Goal: Task Accomplishment & Management: Manage account settings

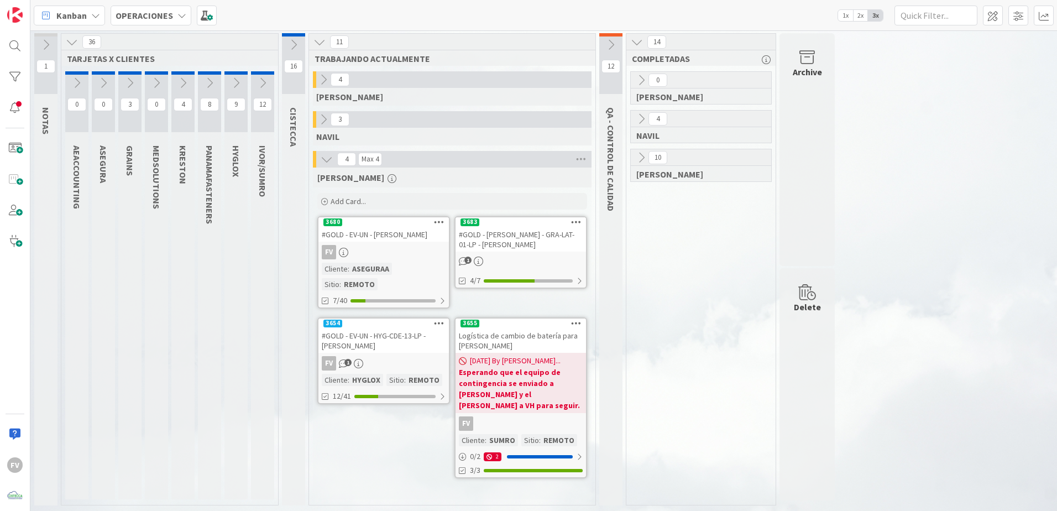
click at [388, 351] on div "#GOLD - EV-UN - HYG-CDE-13-LP - [PERSON_NAME]" at bounding box center [384, 341] width 131 height 24
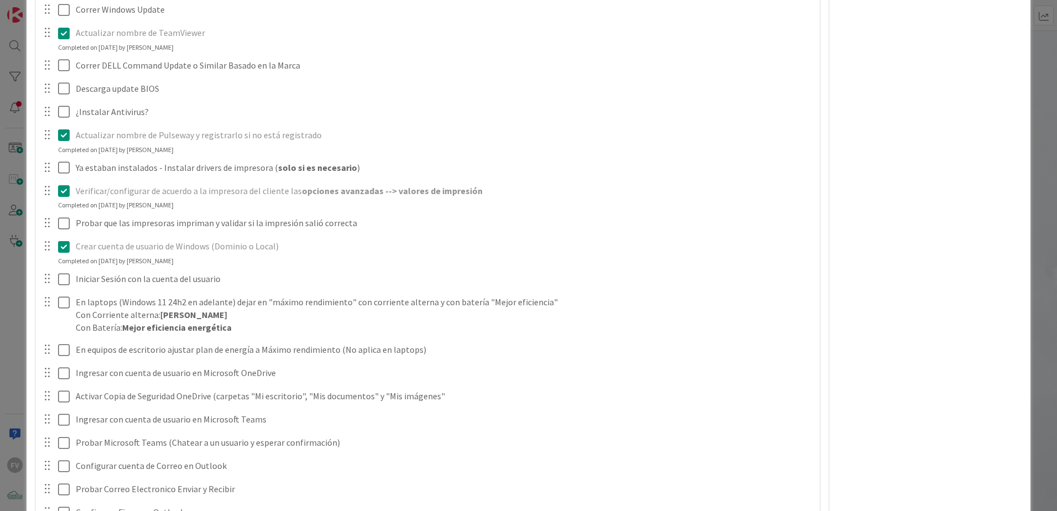
scroll to position [442, 0]
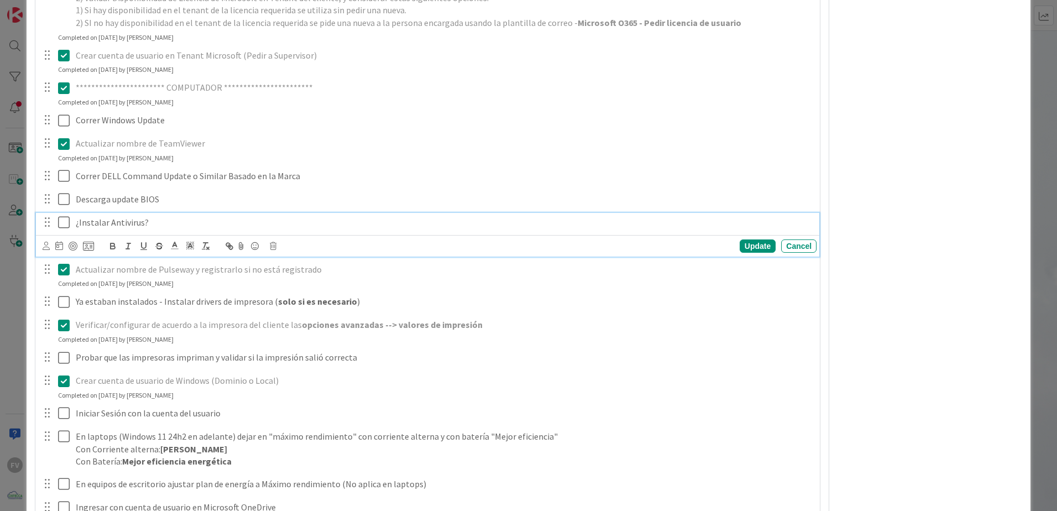
click at [62, 227] on icon at bounding box center [64, 222] width 12 height 13
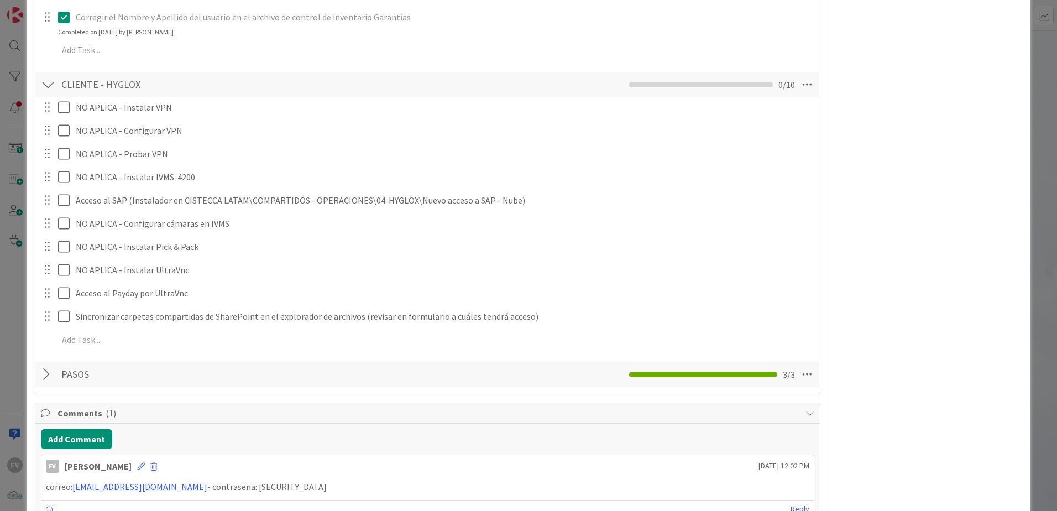
scroll to position [1106, 0]
click at [1030, 162] on div "**********" at bounding box center [528, 255] width 1057 height 511
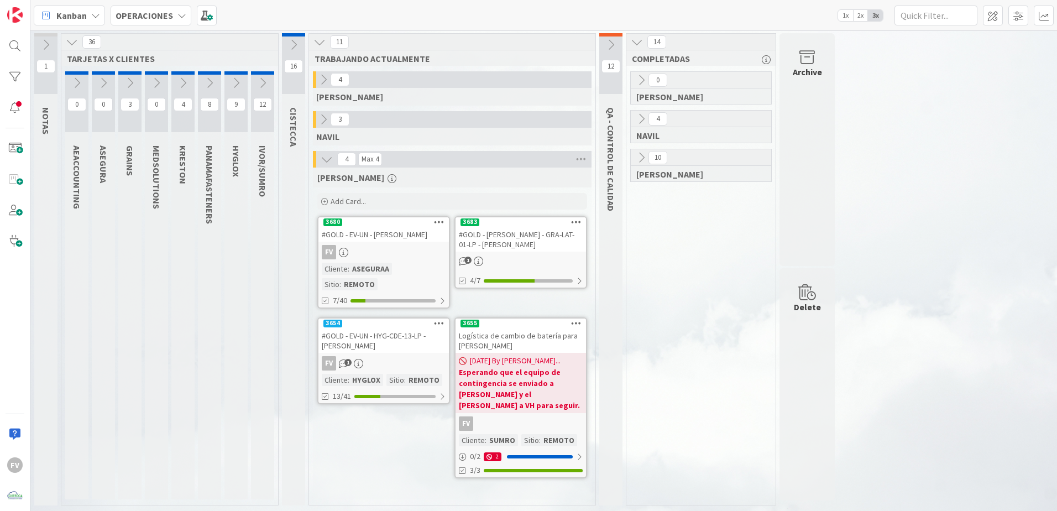
click at [527, 237] on div "#GOLD - [PERSON_NAME] - GRA-LAT-01-LP - [PERSON_NAME]" at bounding box center [521, 239] width 131 height 24
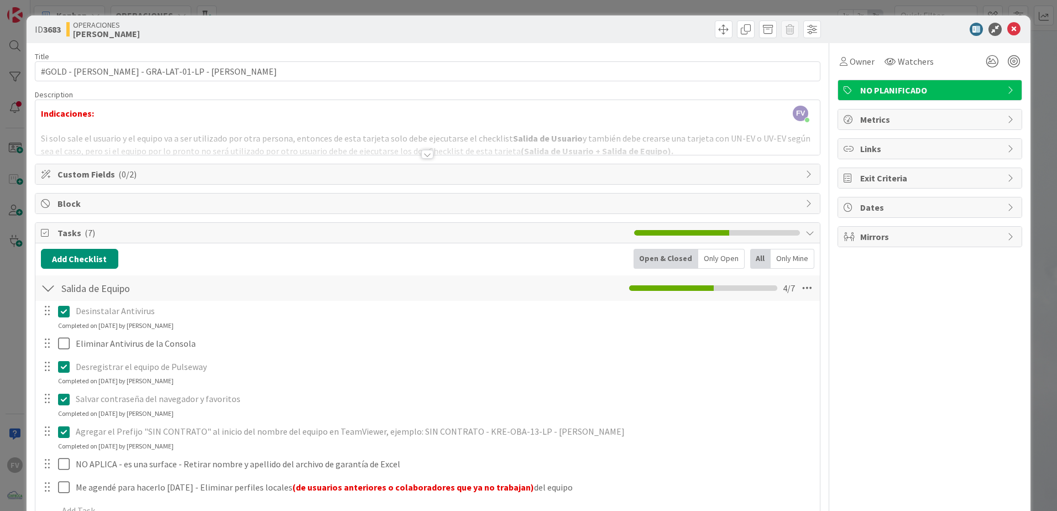
click at [100, 183] on div "Custom Fields ( 0/2 )" at bounding box center [427, 174] width 785 height 20
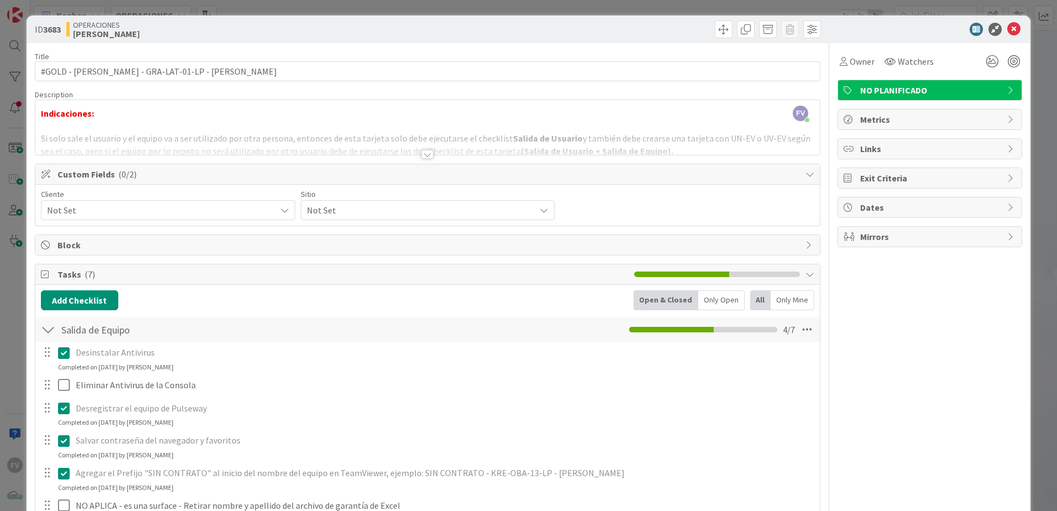
click at [99, 210] on span "Not Set" at bounding box center [158, 209] width 223 height 15
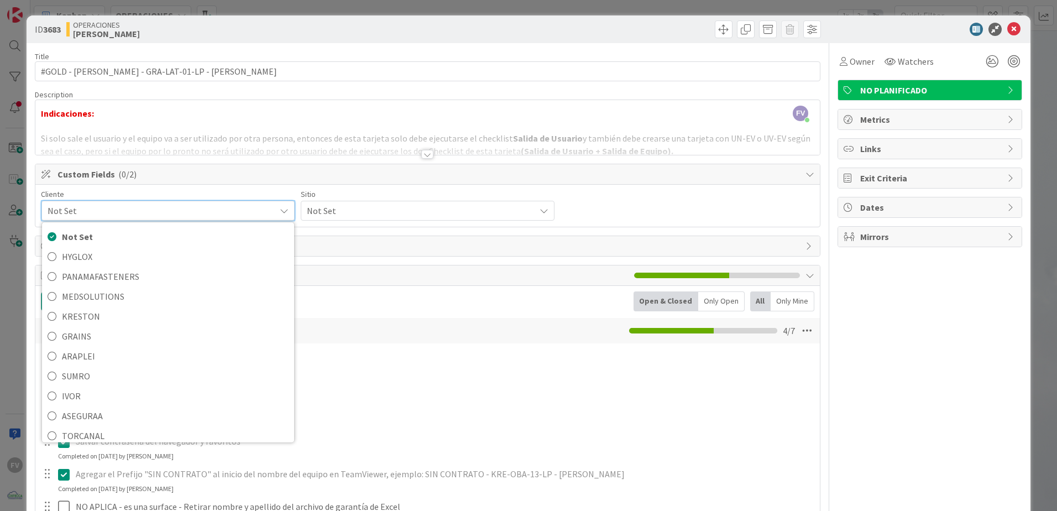
click at [583, 207] on div "Cliente Not Set Not Set HYGLOX PANAMAFASTENERS MEDSOLUTIONS [PERSON_NAME] GRAIN…" at bounding box center [428, 205] width 774 height 31
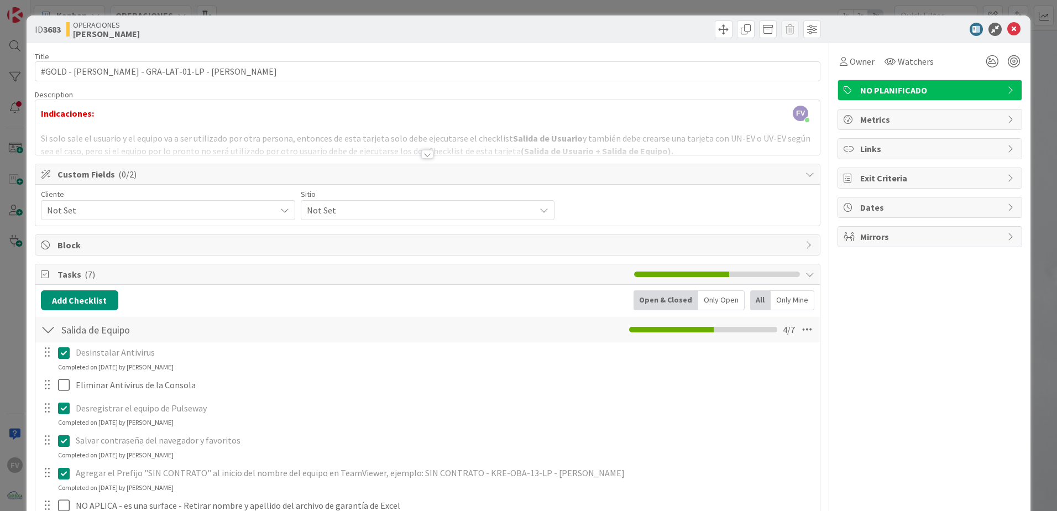
click at [219, 218] on div "Not Set" at bounding box center [168, 210] width 254 height 20
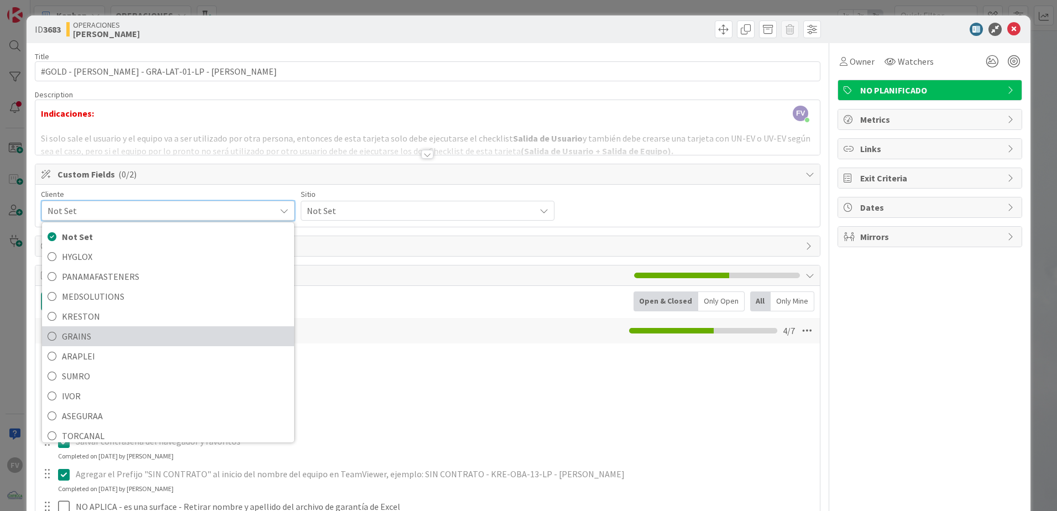
click at [125, 334] on span "GRAINS" at bounding box center [175, 336] width 227 height 17
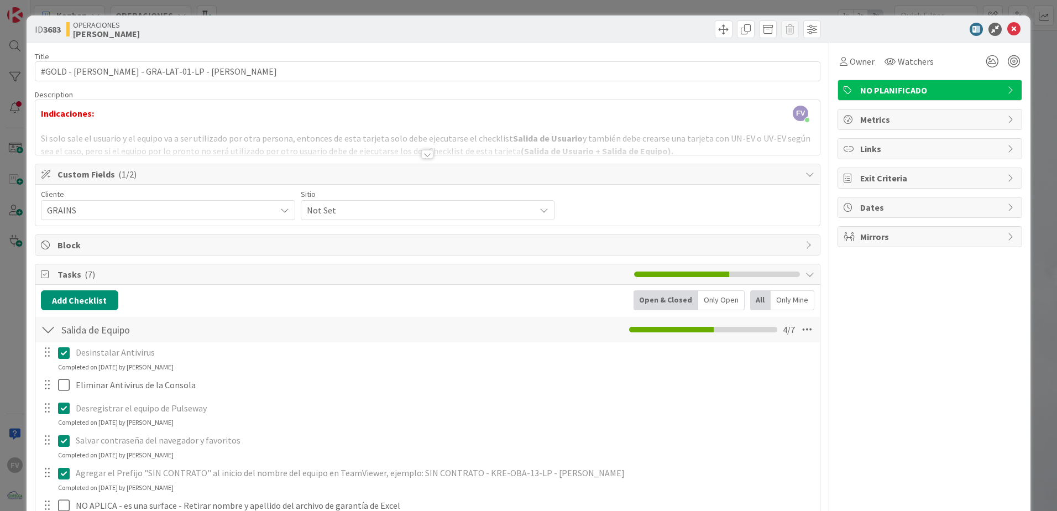
click at [344, 213] on span "Not Set" at bounding box center [418, 209] width 223 height 15
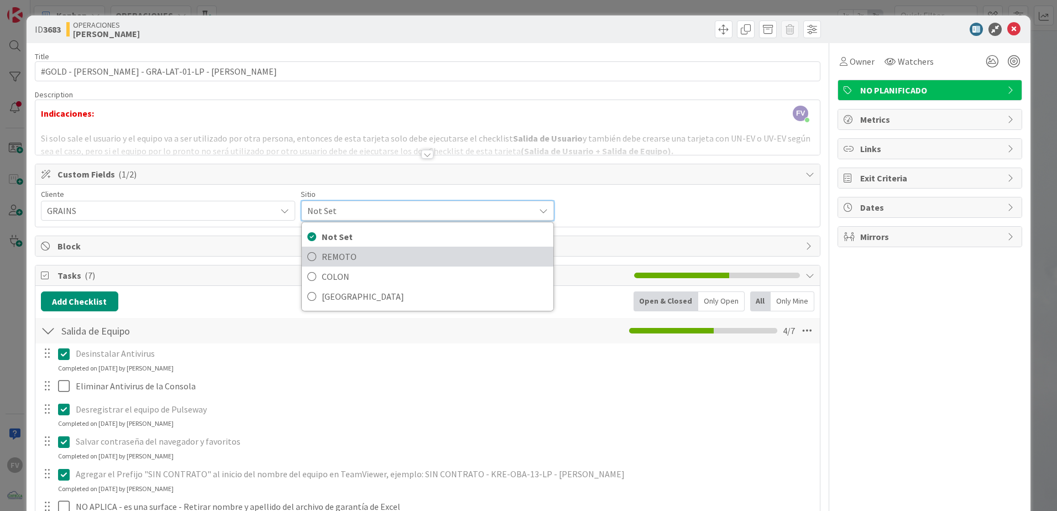
click at [339, 252] on span "REMOTO" at bounding box center [435, 256] width 227 height 17
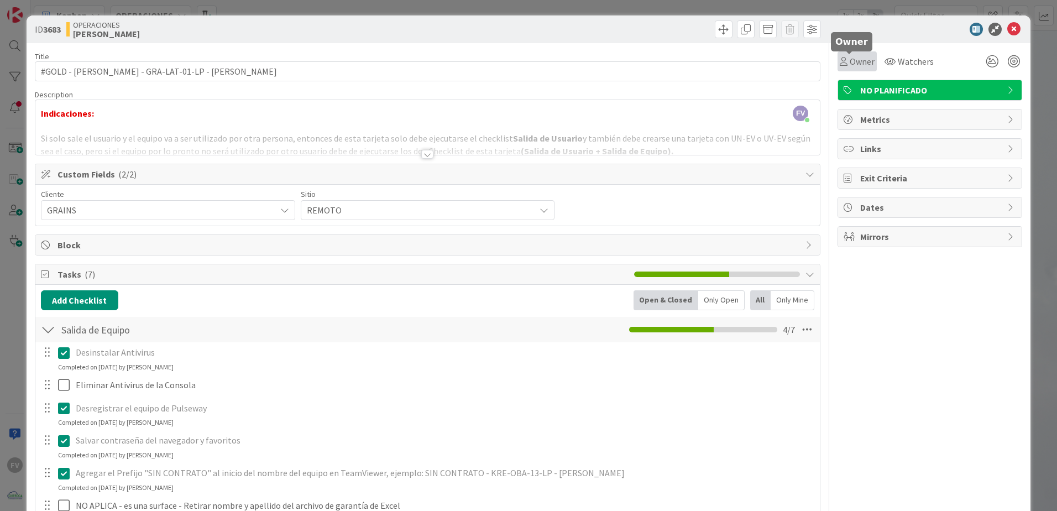
click at [850, 67] on span "Owner" at bounding box center [862, 61] width 25 height 13
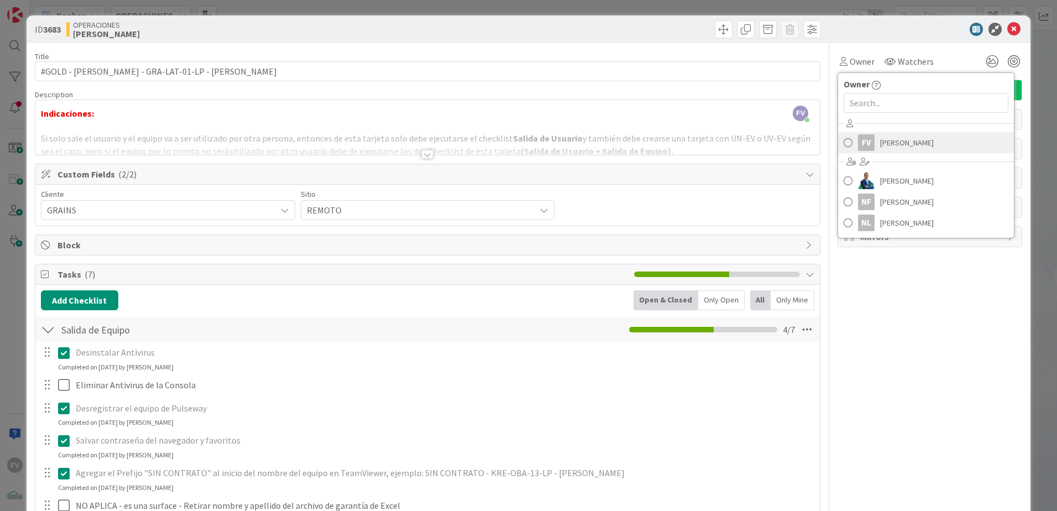
click at [858, 139] on div "FV" at bounding box center [866, 142] width 17 height 17
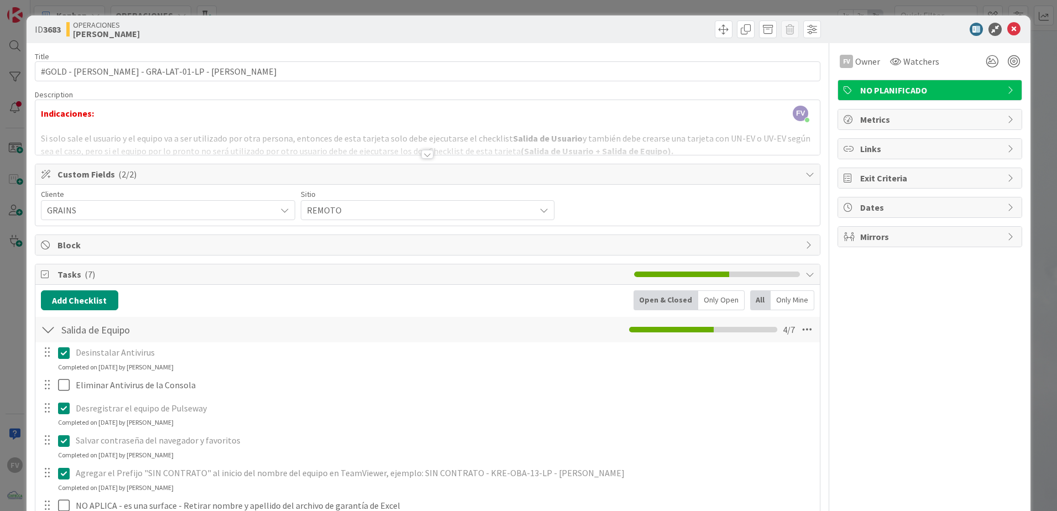
click at [826, 6] on div "ID 3683 OPERACIONES [PERSON_NAME] Title 55 / 128 #GOLD - Salida Equipo - GRA-LA…" at bounding box center [528, 255] width 1057 height 511
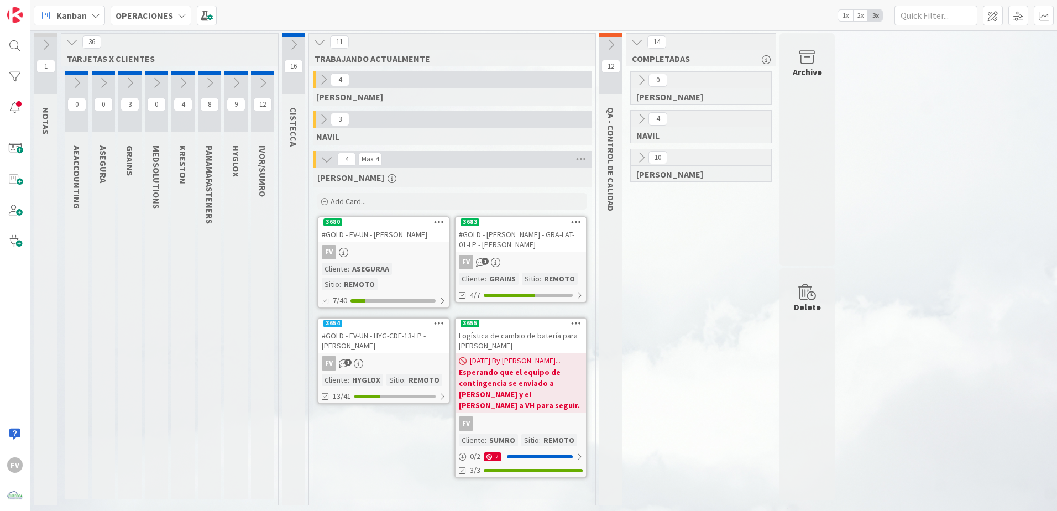
click at [333, 124] on span "3" at bounding box center [340, 119] width 19 height 13
click at [323, 121] on icon at bounding box center [323, 119] width 12 height 12
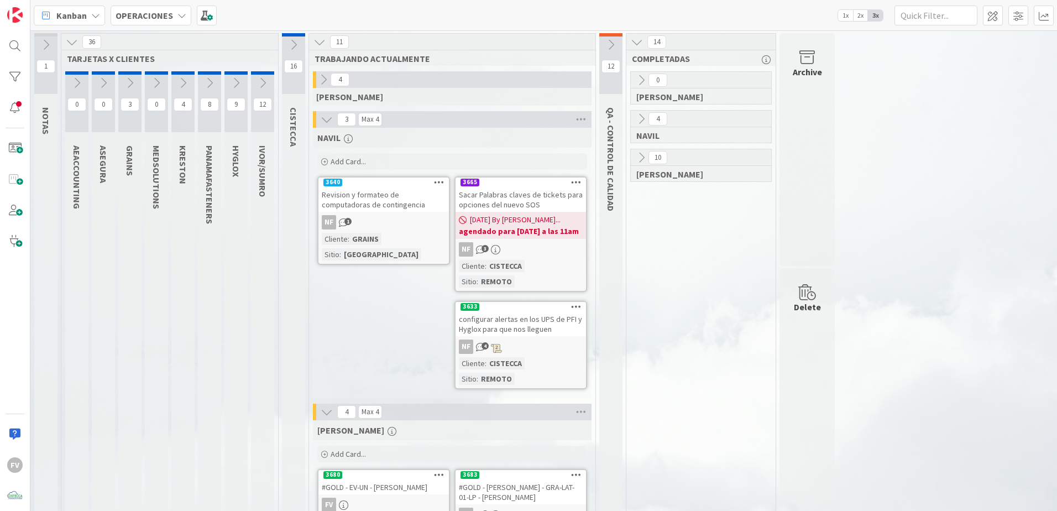
click at [329, 116] on icon at bounding box center [327, 119] width 12 height 12
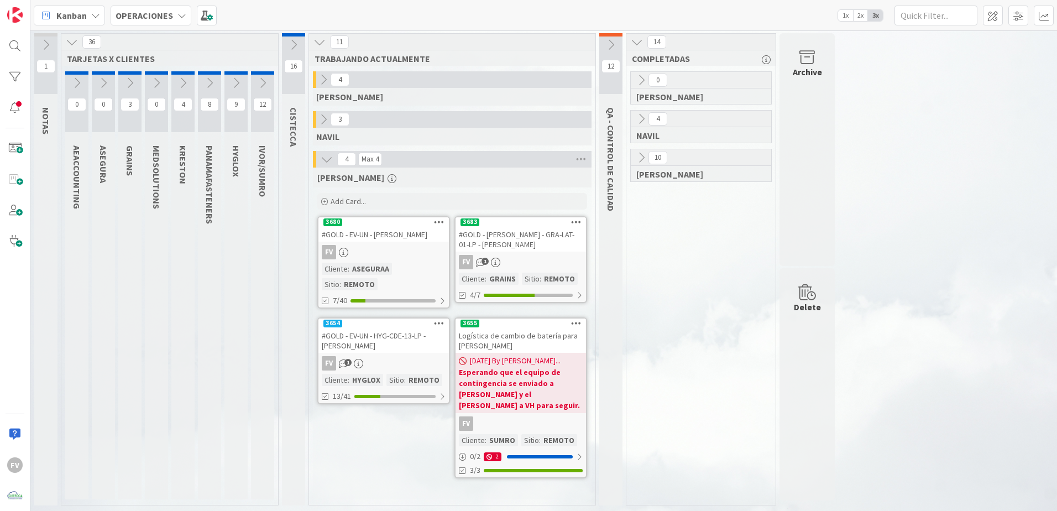
click at [765, 419] on div "0 [PERSON_NAME] 4 [PERSON_NAME] 10 [PERSON_NAME]" at bounding box center [701, 288] width 145 height 434
click at [132, 80] on icon at bounding box center [130, 83] width 12 height 12
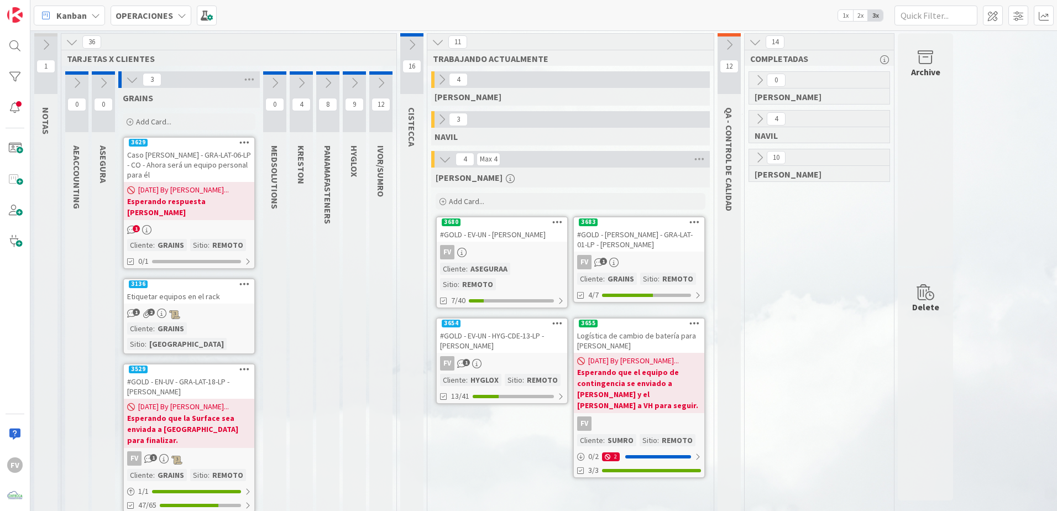
click at [169, 185] on span "[DATE] By [PERSON_NAME]..." at bounding box center [183, 190] width 91 height 12
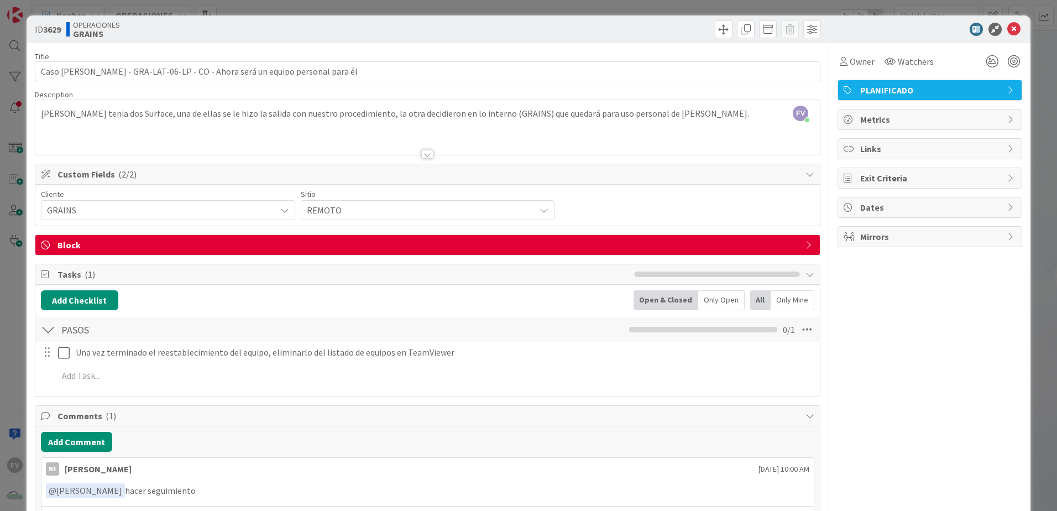
click at [757, 250] on span "Block" at bounding box center [429, 244] width 743 height 13
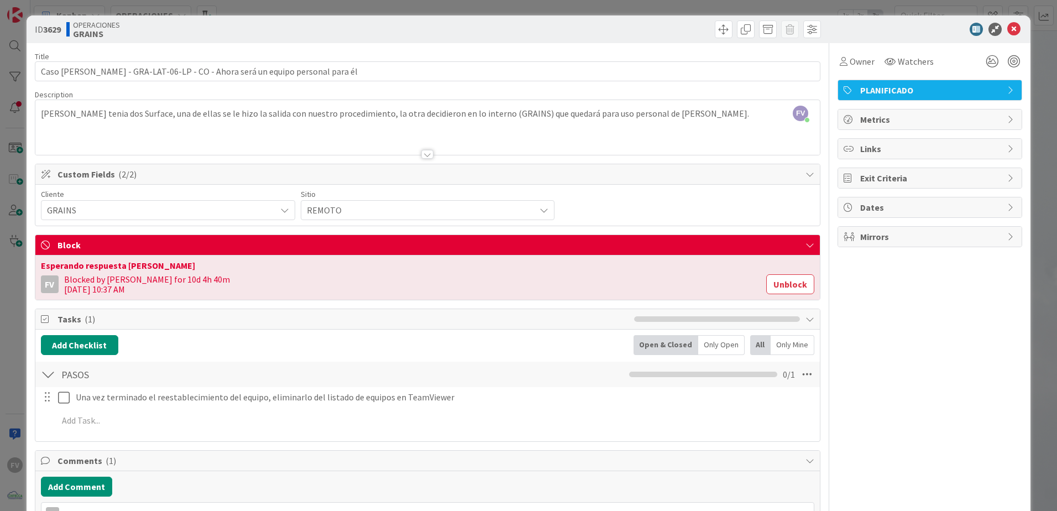
drag, startPoint x: 770, startPoint y: 285, endPoint x: 752, endPoint y: 285, distance: 18.3
click at [769, 285] on button "Unblock" at bounding box center [791, 284] width 48 height 20
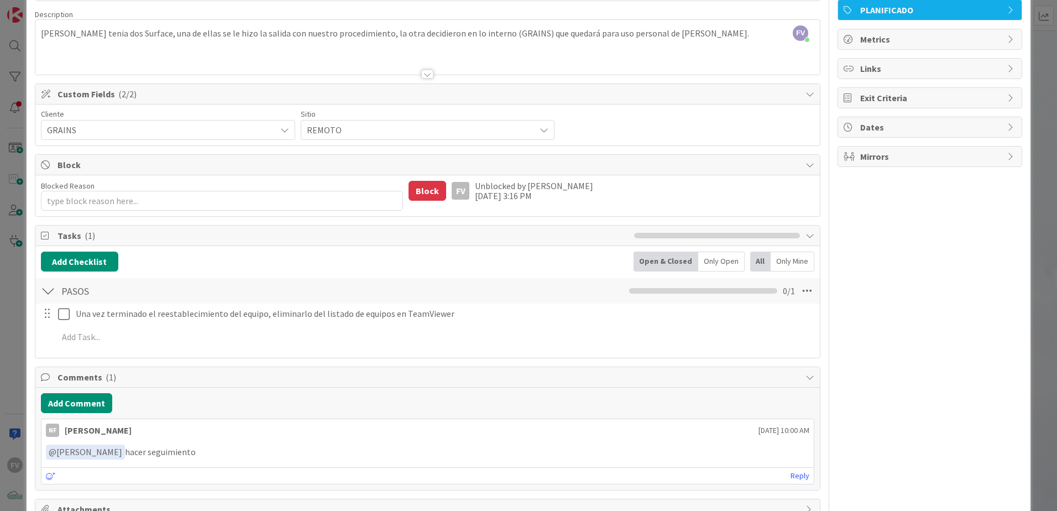
type textarea "x"
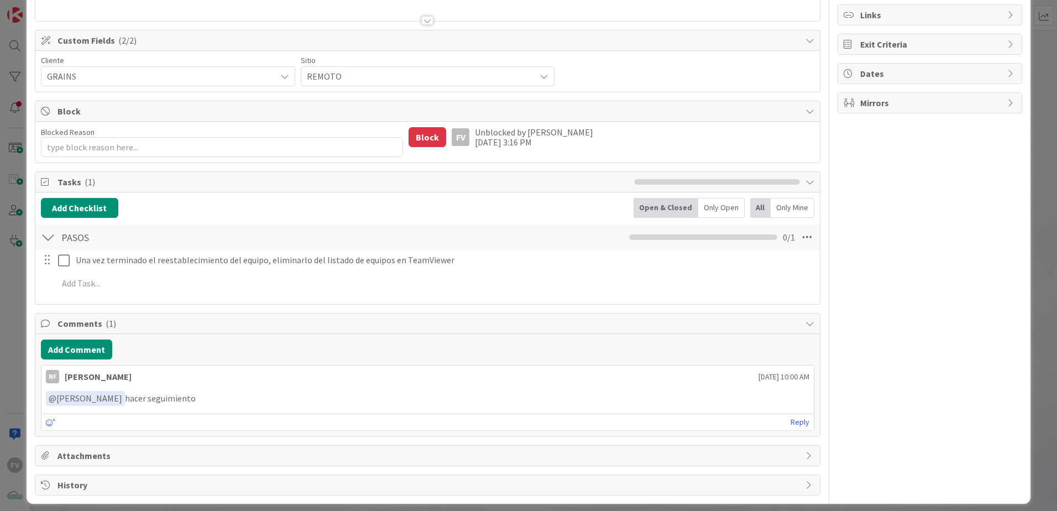
scroll to position [142, 0]
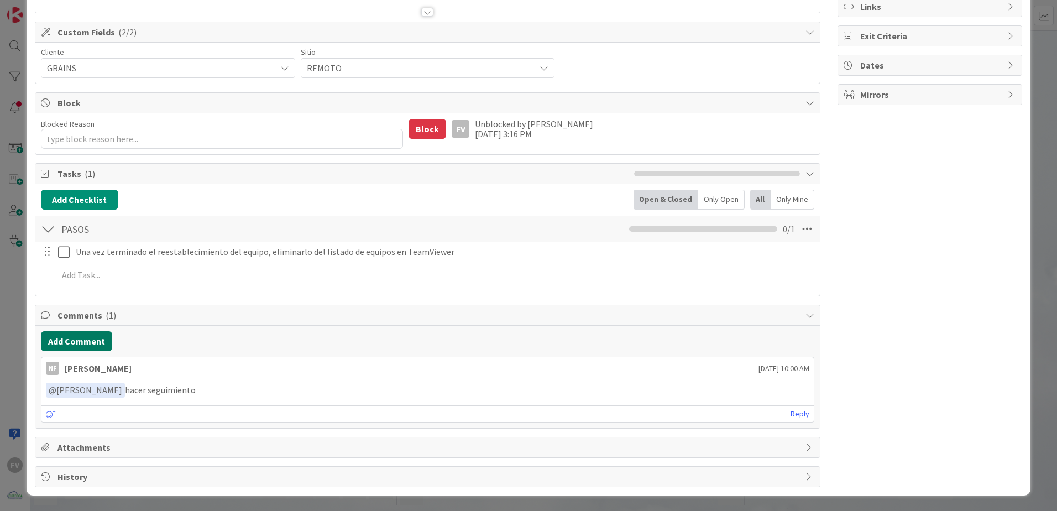
click at [88, 337] on button "Add Comment" at bounding box center [76, 341] width 71 height 20
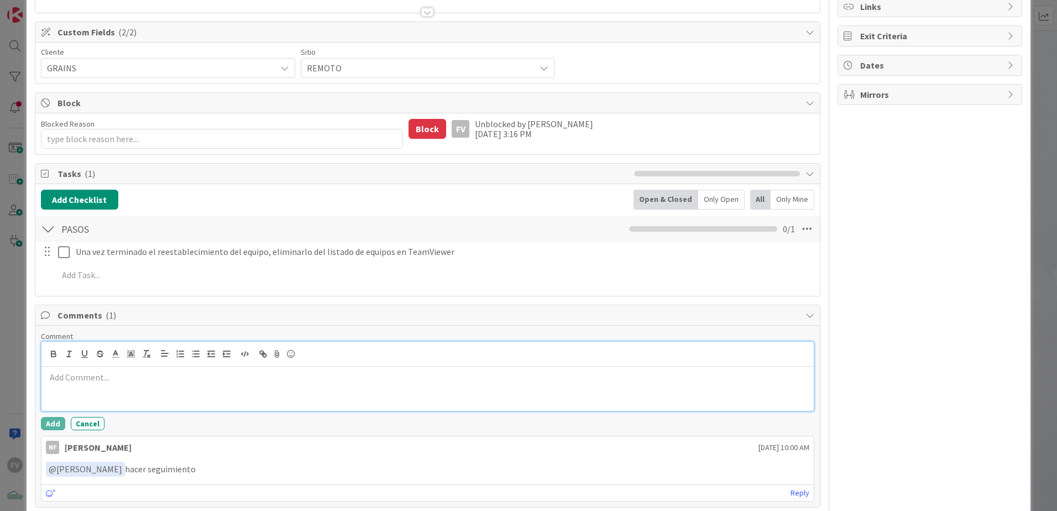
drag, startPoint x: 366, startPoint y: 359, endPoint x: 357, endPoint y: 363, distance: 10.2
click at [358, 363] on div at bounding box center [427, 354] width 773 height 25
click at [356, 369] on div at bounding box center [427, 389] width 773 height 44
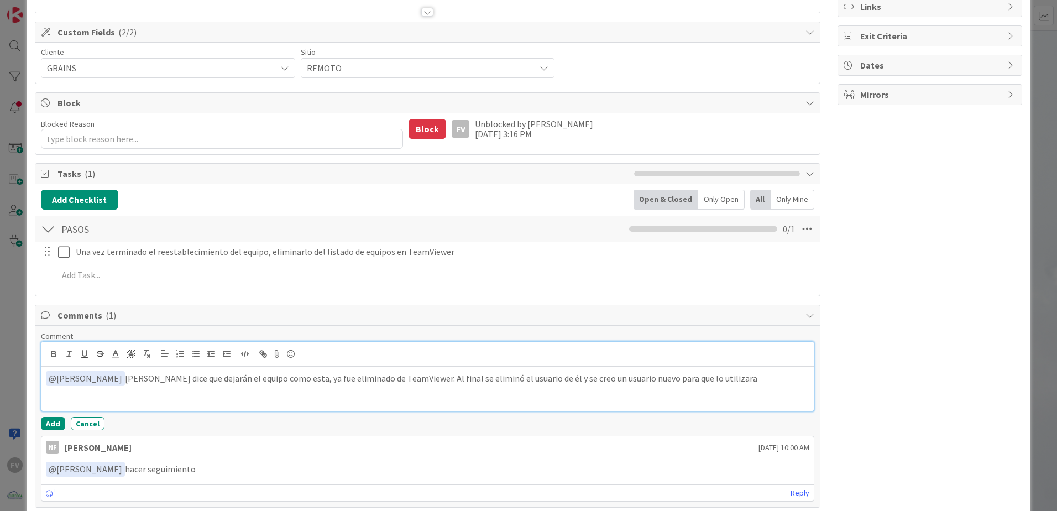
drag, startPoint x: 534, startPoint y: 380, endPoint x: 544, endPoint y: 383, distance: 10.5
click at [544, 383] on p "﻿ @ [PERSON_NAME] ﻿ [PERSON_NAME] dice que dejarán el equipo como esta, ya fue …" at bounding box center [428, 378] width 764 height 15
click at [548, 380] on p "﻿ @ [PERSON_NAME] ﻿ [PERSON_NAME] dice que dejarán el equipo como esta, ya fue …" at bounding box center [428, 378] width 764 height 15
click at [697, 383] on p "﻿ @ [PERSON_NAME] ﻿ [PERSON_NAME] dice que dejarán el equipo como esta, ya fue …" at bounding box center [428, 378] width 764 height 15
click at [55, 424] on button "Add" at bounding box center [53, 423] width 24 height 13
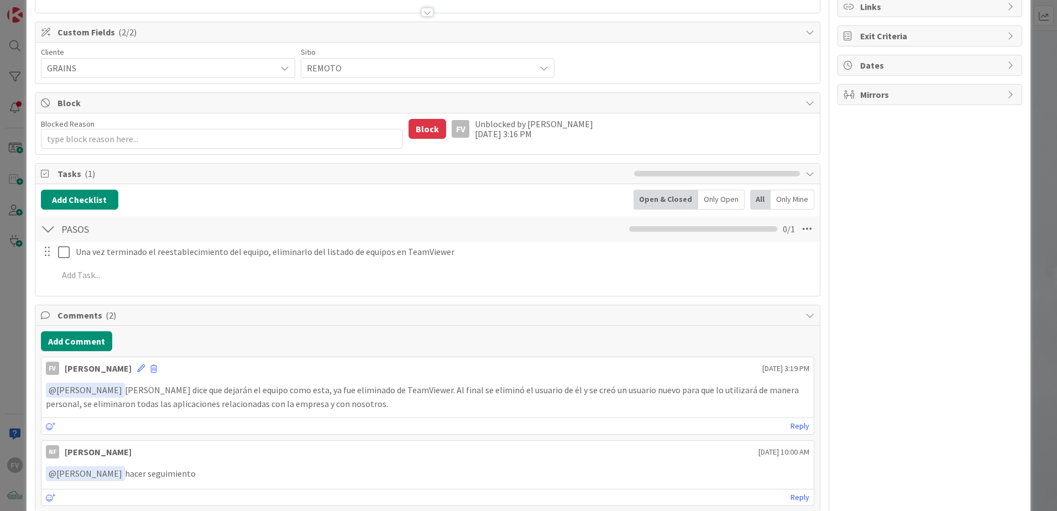
click at [24, 255] on div "ID 3629 OPERACIONES GRAINS Title 75 / 128 Caso [PERSON_NAME] - GRA-LAT-06-LP - …" at bounding box center [528, 255] width 1057 height 511
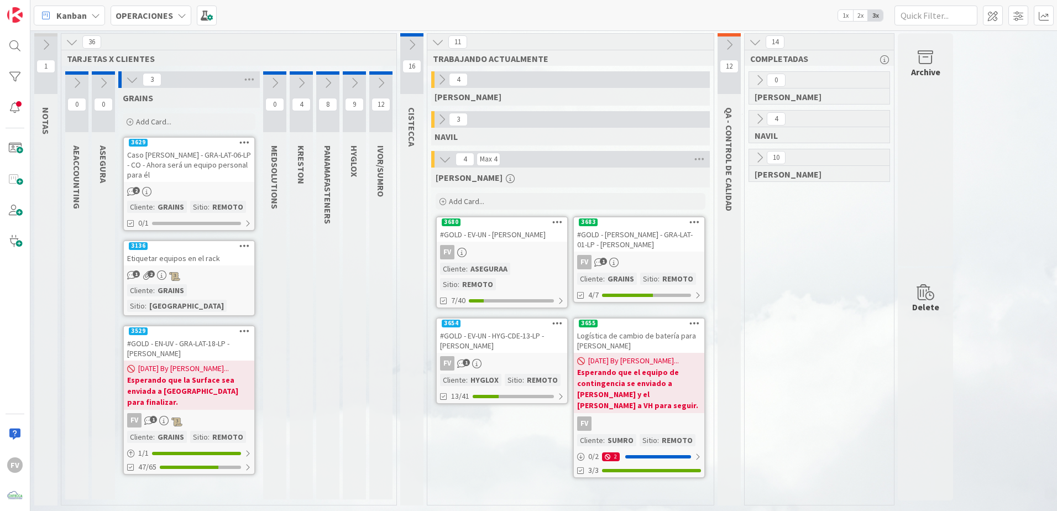
click at [733, 43] on icon at bounding box center [729, 45] width 12 height 12
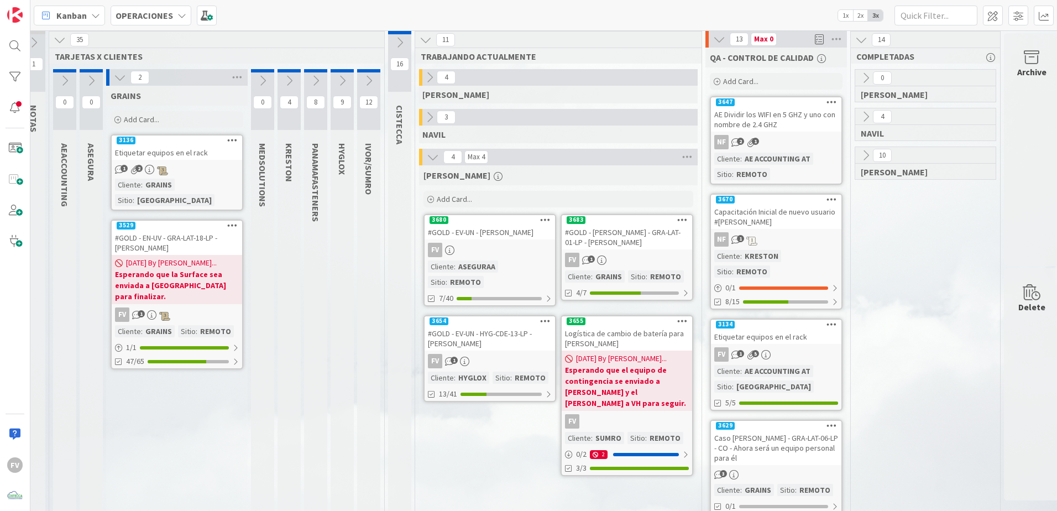
scroll to position [0, 12]
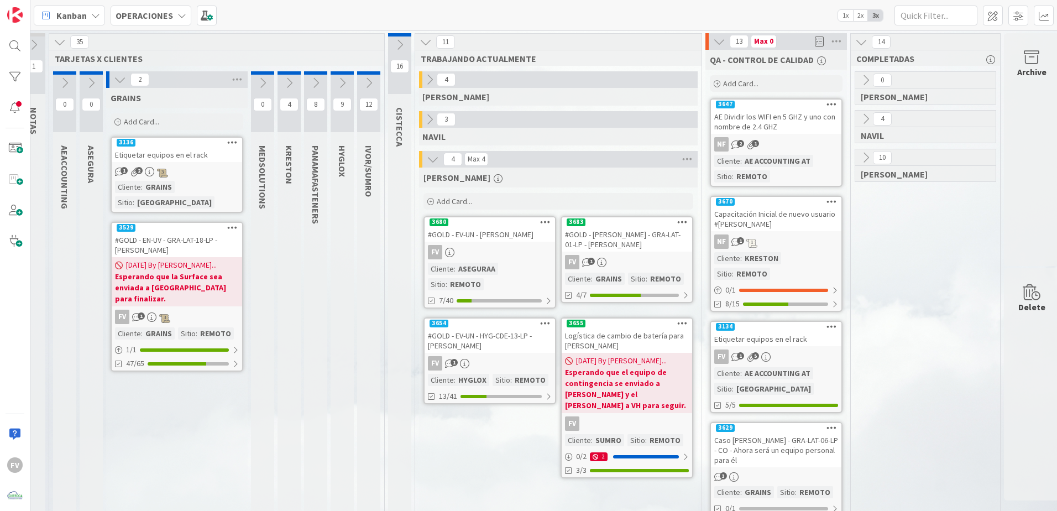
click at [126, 80] on icon at bounding box center [120, 80] width 12 height 12
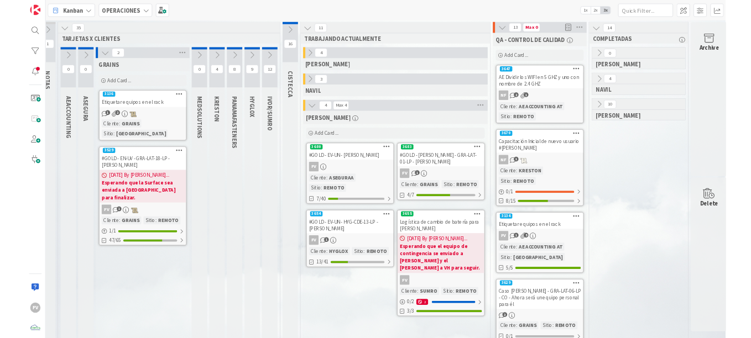
scroll to position [0, 0]
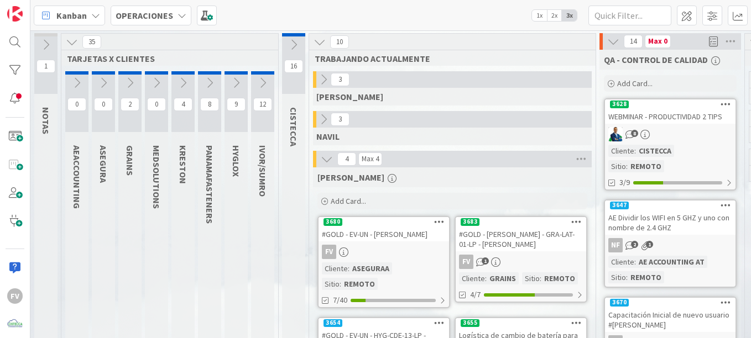
click at [684, 126] on link "3628 WEBMINAR - PRODUCTIVIDAD 2 TIPS 8 Cliente : CISTECCA Sitio : REMOTO 3/9" at bounding box center [670, 144] width 133 height 92
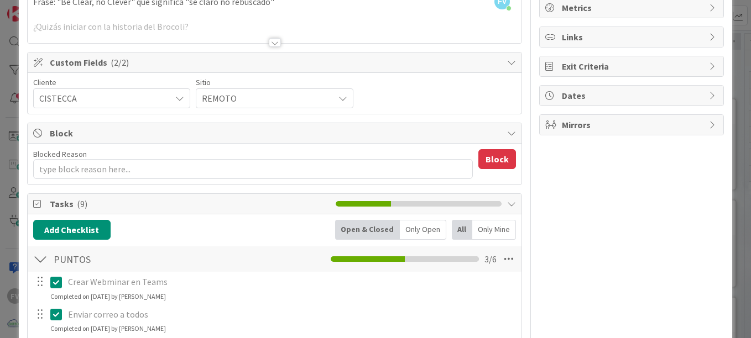
scroll to position [111, 0]
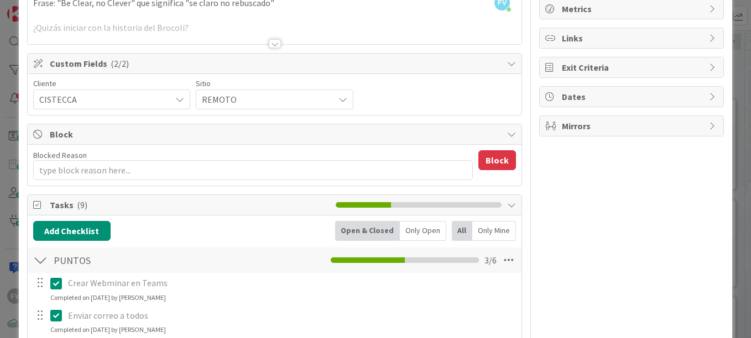
click at [38, 269] on div at bounding box center [40, 261] width 14 height 20
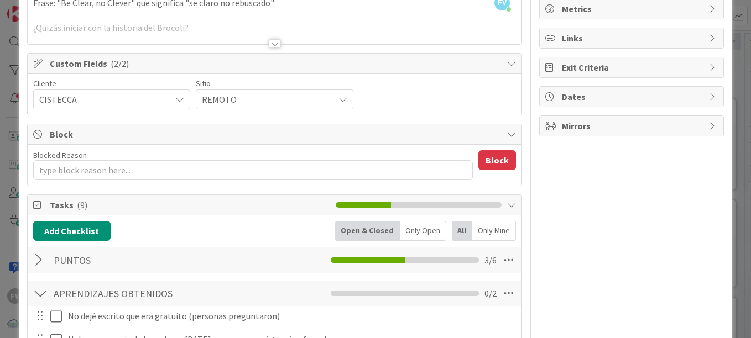
click at [44, 290] on div at bounding box center [40, 294] width 14 height 20
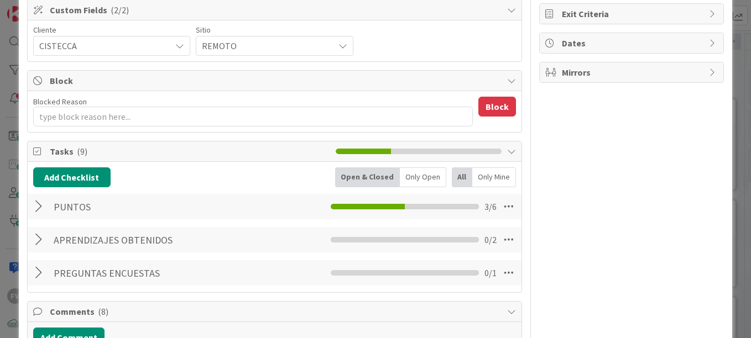
scroll to position [166, 0]
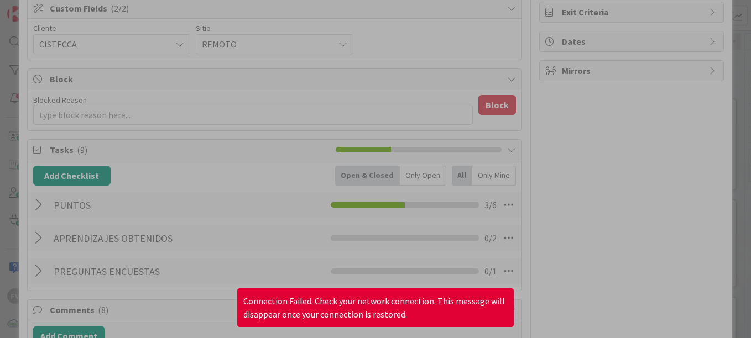
type textarea "x"
